Goal: Communication & Community: Answer question/provide support

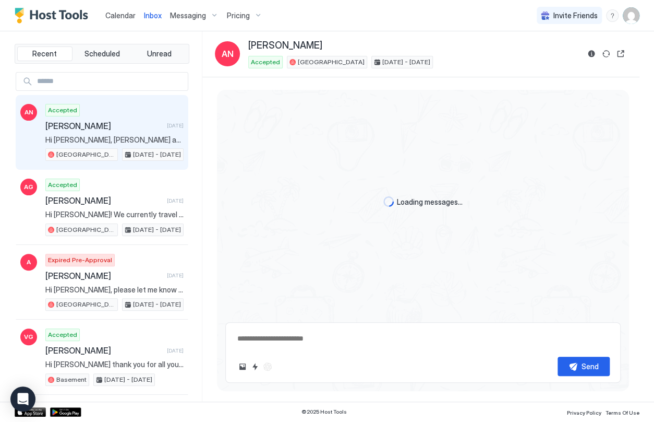
scroll to position [1806, 0]
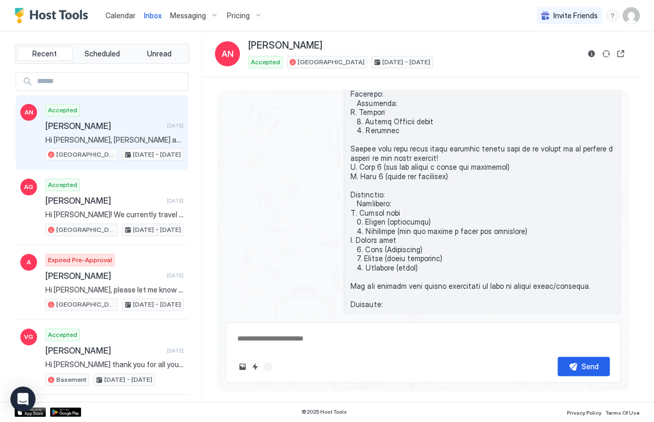
type textarea "*"
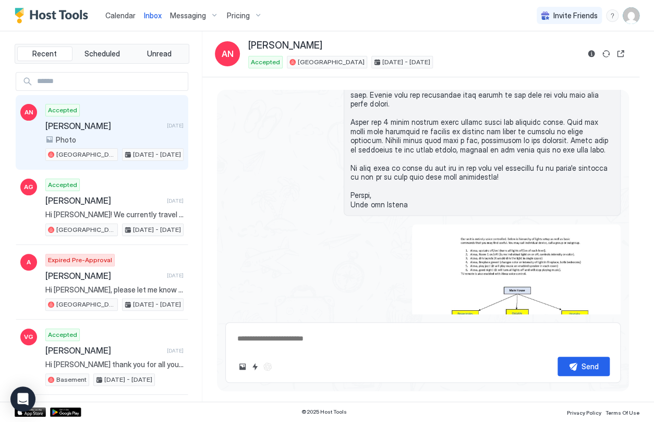
scroll to position [2161, 0]
click at [128, 14] on span "Calendar" at bounding box center [120, 15] width 30 height 9
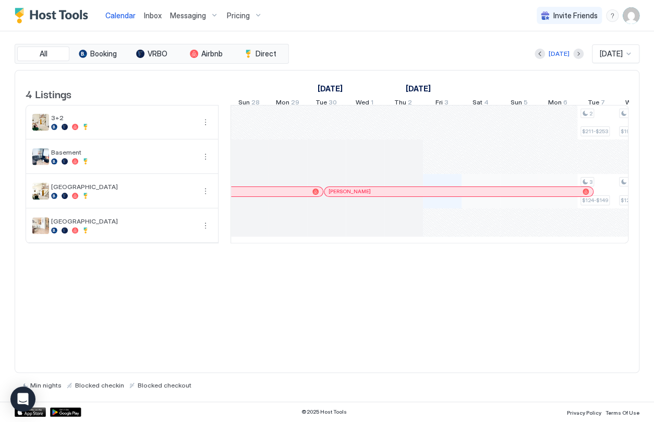
scroll to position [0, 380]
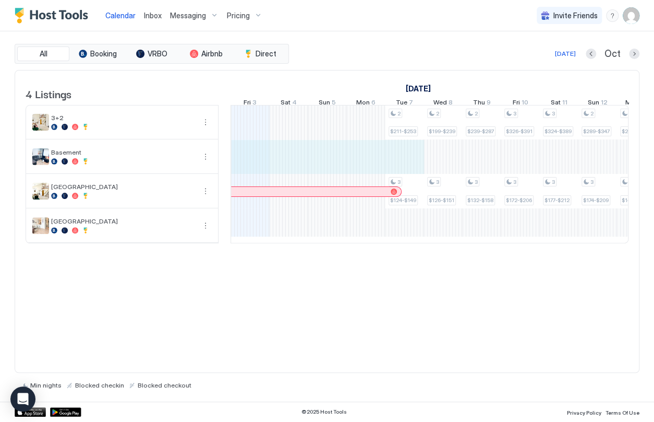
scroll to position [0, 576]
drag, startPoint x: 253, startPoint y: 163, endPoint x: 380, endPoint y: 165, distance: 127.4
click at [380, 165] on div "2 $211-$253 3 $124-$149 2 $199-$239 3 $126-$151 2 $239-$287 3 $132-$158 3 $326-…" at bounding box center [620, 173] width 1931 height 137
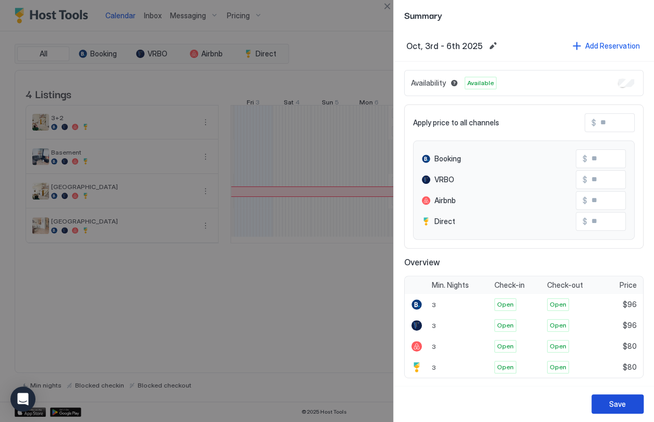
click at [622, 404] on div "Save" at bounding box center [618, 403] width 17 height 11
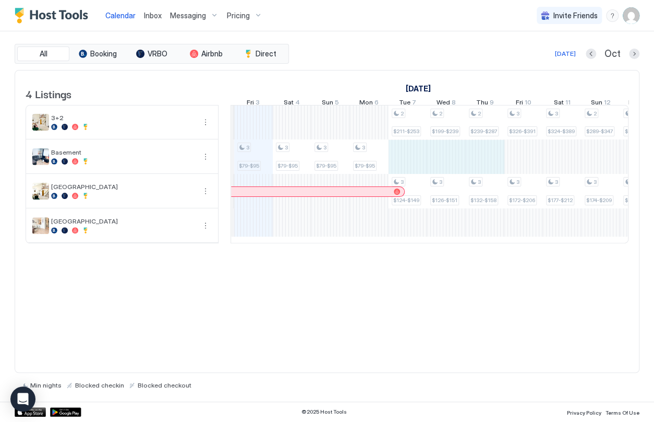
drag, startPoint x: 403, startPoint y: 165, endPoint x: 494, endPoint y: 167, distance: 90.8
click at [494, 167] on div "3 $79-$95 3 $79-$95 3 $79-$95 3 $79-$95 2 $211-$253 3 $124-$149 2 $199-$239 3 $…" at bounding box center [620, 173] width 1931 height 137
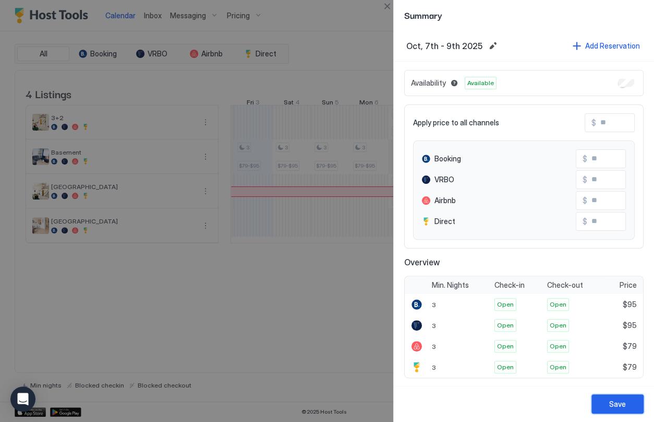
click at [615, 402] on div "Save" at bounding box center [618, 403] width 17 height 11
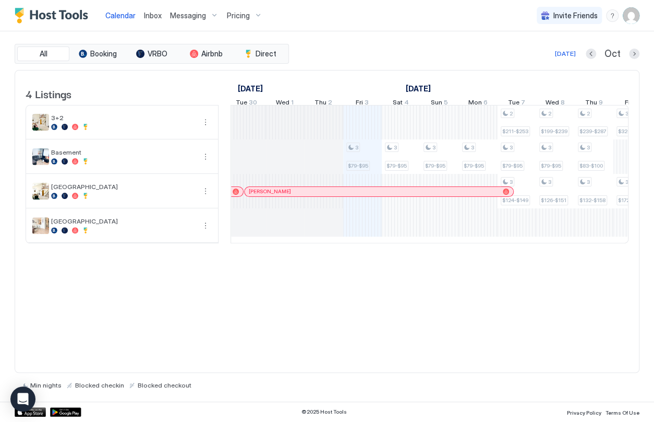
scroll to position [0, 467]
click at [155, 15] on span "Inbox" at bounding box center [153, 15] width 18 height 9
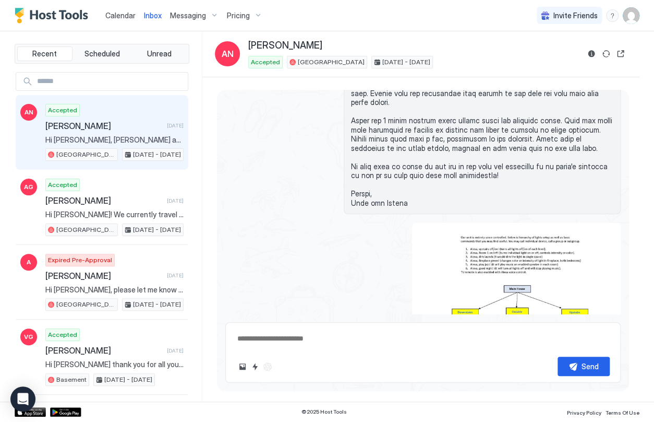
scroll to position [2163, 0]
click at [608, 56] on button "Sync reservation" at bounding box center [606, 53] width 13 height 13
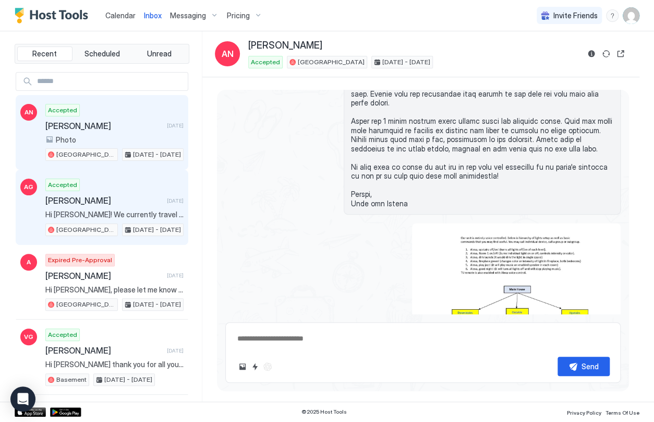
click at [134, 196] on span "[PERSON_NAME]" at bounding box center [103, 200] width 117 height 10
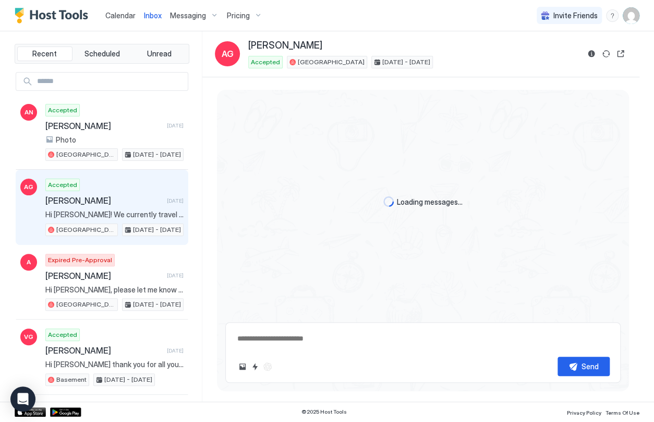
scroll to position [1595, 0]
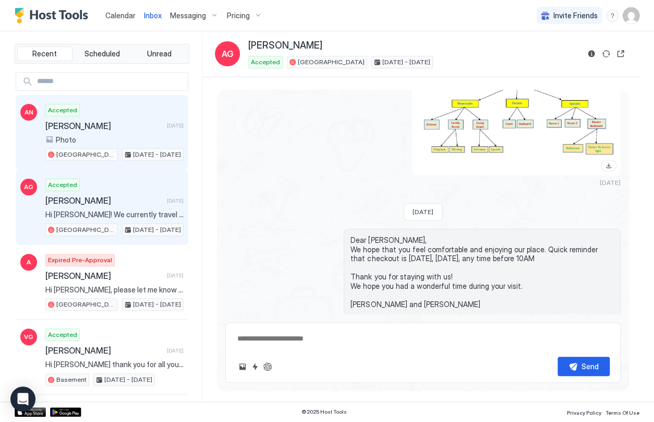
click at [108, 108] on div "Accepted Alaine Nolt 2 days ago Photo Main House Sep 30 - Oct 7, 2025" at bounding box center [114, 132] width 138 height 57
type textarea "*"
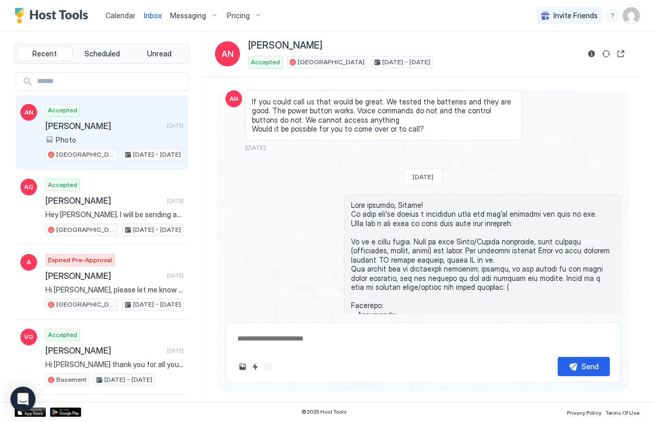
scroll to position [2163, 0]
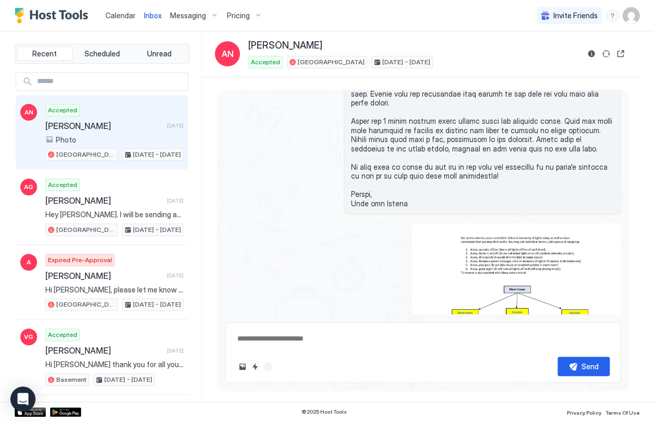
click at [132, 15] on span "Calendar" at bounding box center [120, 15] width 30 height 9
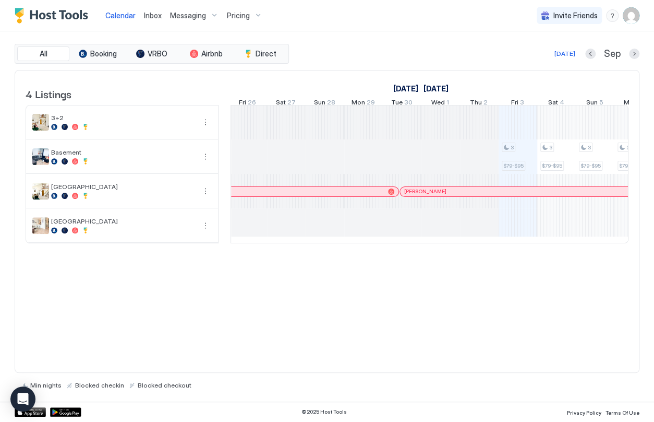
scroll to position [0, 198]
